Goal: Information Seeking & Learning: Find specific fact

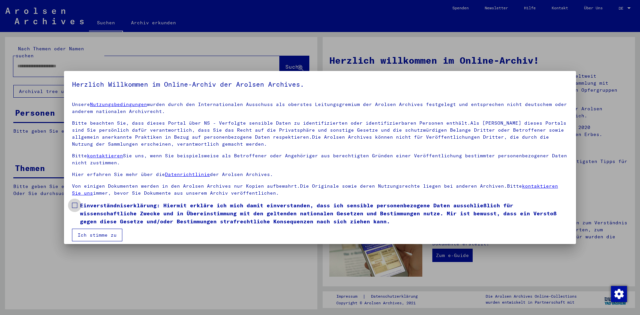
drag, startPoint x: 73, startPoint y: 205, endPoint x: 76, endPoint y: 210, distance: 6.2
click at [73, 205] on span at bounding box center [74, 205] width 5 height 5
click at [90, 233] on button "Ich stimme zu" at bounding box center [97, 235] width 50 height 13
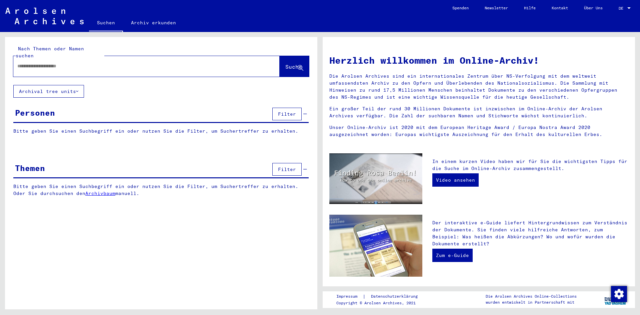
click at [35, 63] on div at bounding box center [136, 66] width 246 height 15
click at [66, 65] on div at bounding box center [136, 66] width 246 height 15
click at [63, 63] on input "text" at bounding box center [138, 66] width 242 height 7
type input "**********"
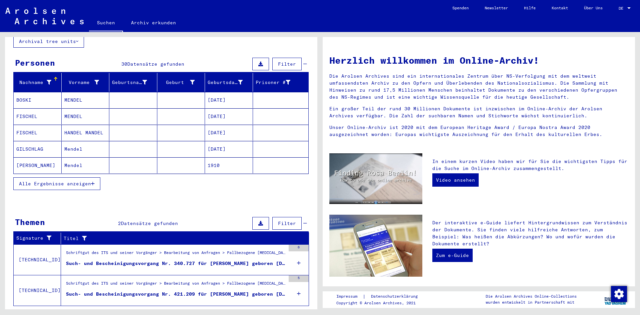
scroll to position [59, 0]
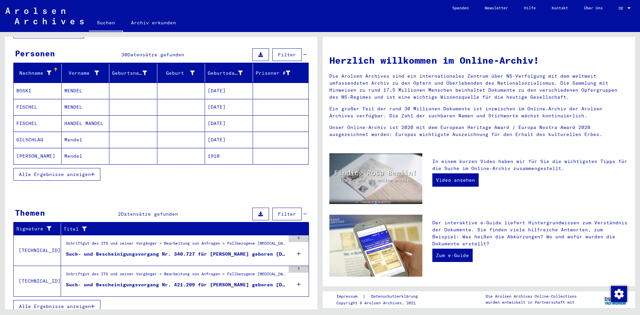
click at [134, 52] on span "Datensätze gefunden" at bounding box center [155, 55] width 57 height 6
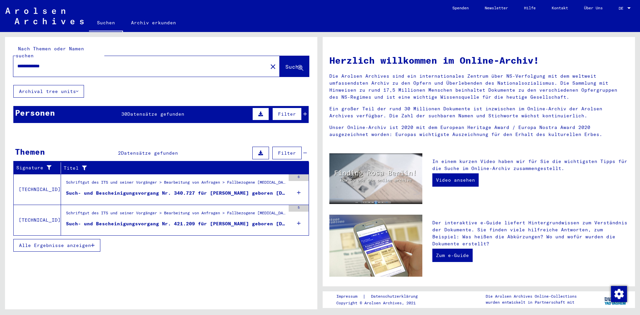
click at [77, 89] on icon at bounding box center [77, 91] width 2 height 5
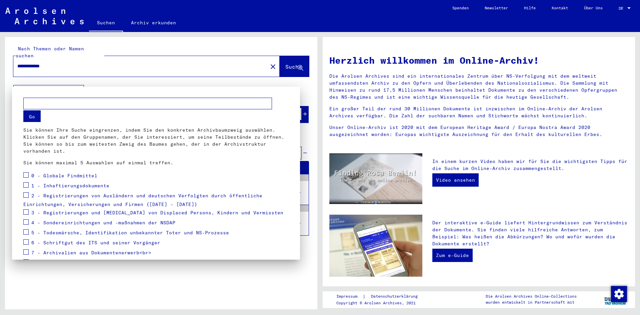
click at [77, 83] on div at bounding box center [320, 157] width 640 height 315
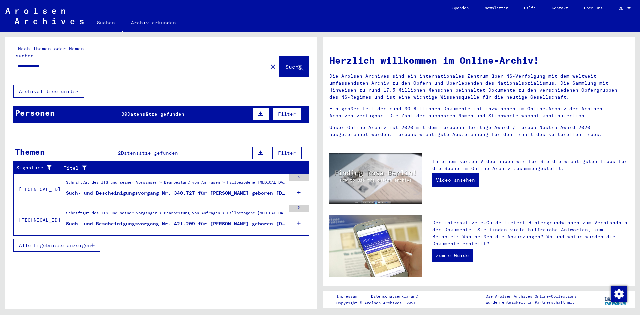
click at [191, 108] on div "Personen 30 Datensätze gefunden Filter" at bounding box center [160, 114] width 295 height 17
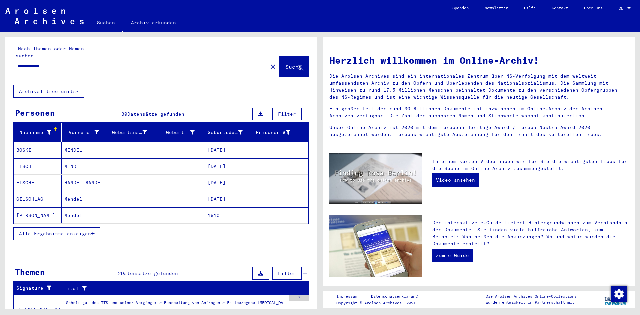
click at [69, 231] on span "Alle Ergebnisse anzeigen" at bounding box center [55, 234] width 72 height 6
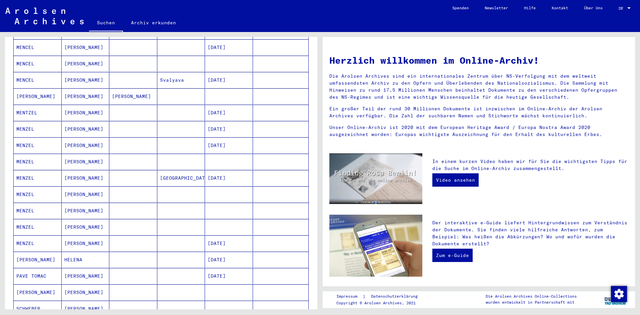
scroll to position [267, 0]
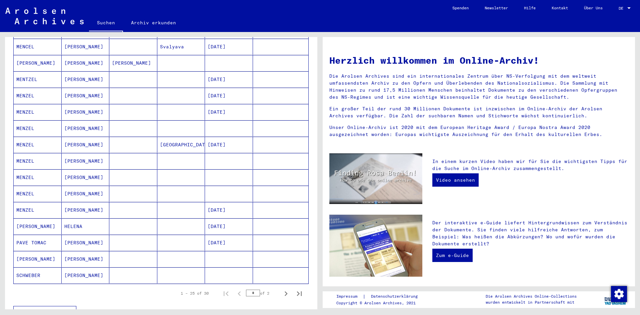
click at [72, 156] on mat-cell "[PERSON_NAME]" at bounding box center [86, 161] width 48 height 16
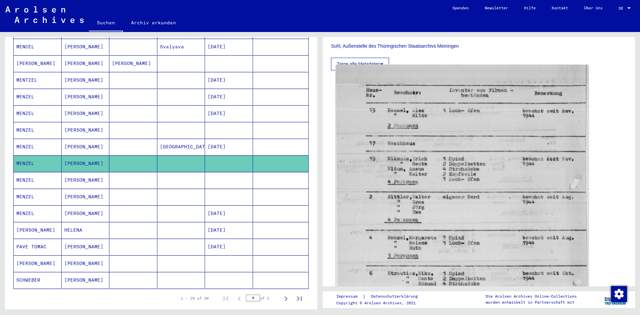
scroll to position [167, 0]
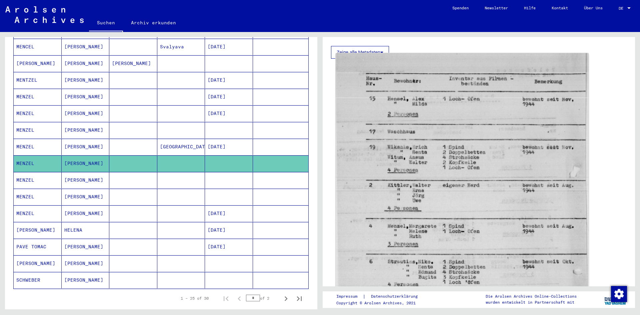
click at [423, 227] on img at bounding box center [462, 223] width 253 height 340
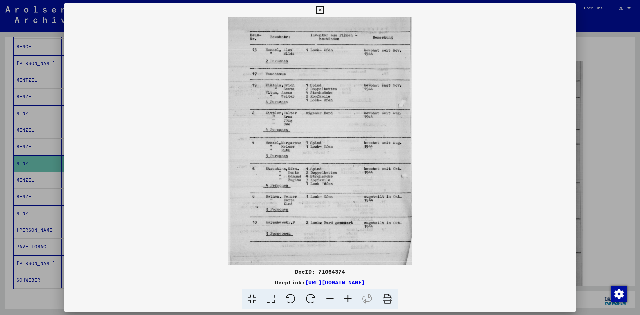
click at [321, 10] on icon at bounding box center [320, 10] width 8 height 8
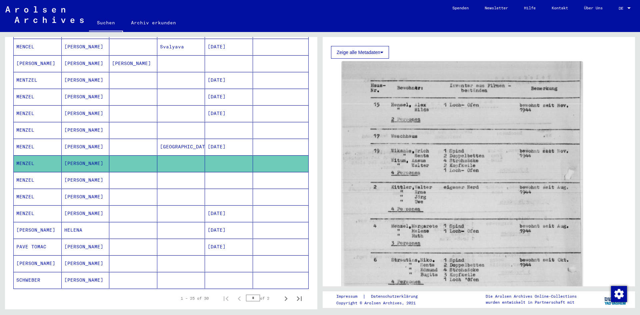
click at [75, 173] on mat-cell "[PERSON_NAME]" at bounding box center [86, 180] width 48 height 16
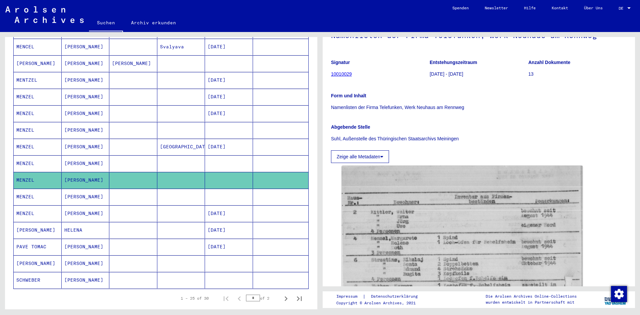
scroll to position [67, 0]
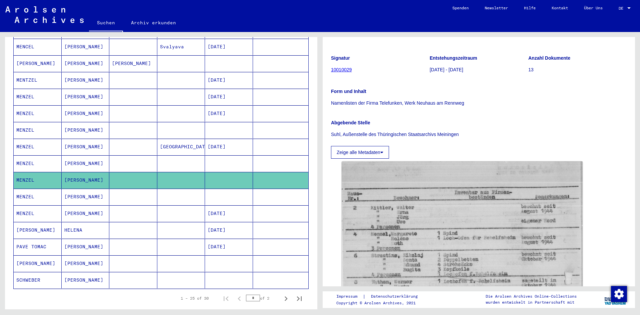
click at [88, 189] on mat-cell "[PERSON_NAME]" at bounding box center [86, 197] width 48 height 16
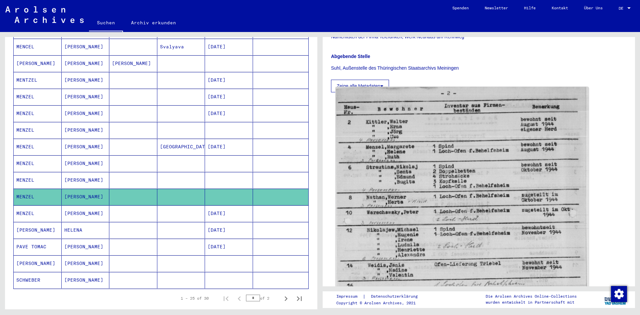
scroll to position [133, 0]
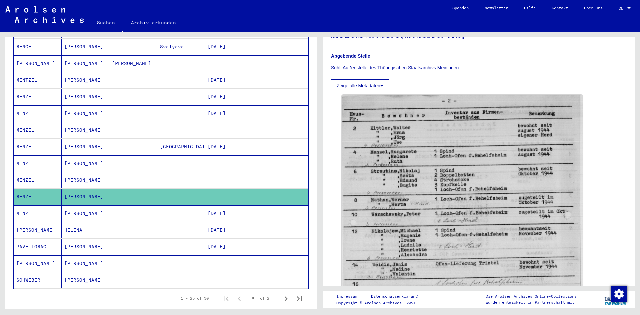
click at [383, 84] on icon at bounding box center [381, 85] width 3 height 5
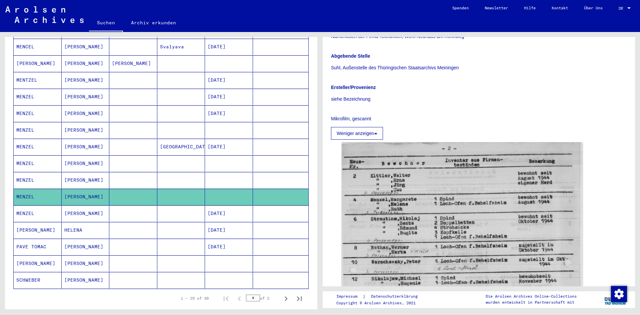
click at [377, 133] on icon at bounding box center [375, 133] width 3 height 5
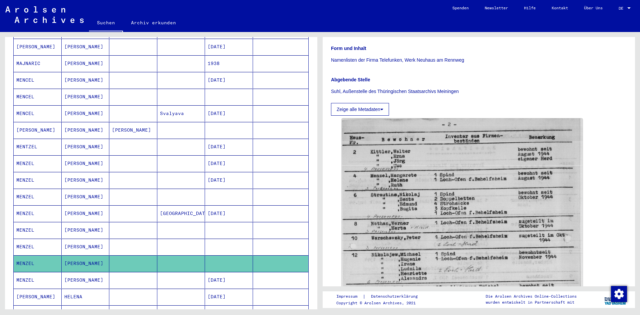
scroll to position [170, 0]
